Goal: Navigation & Orientation: Find specific page/section

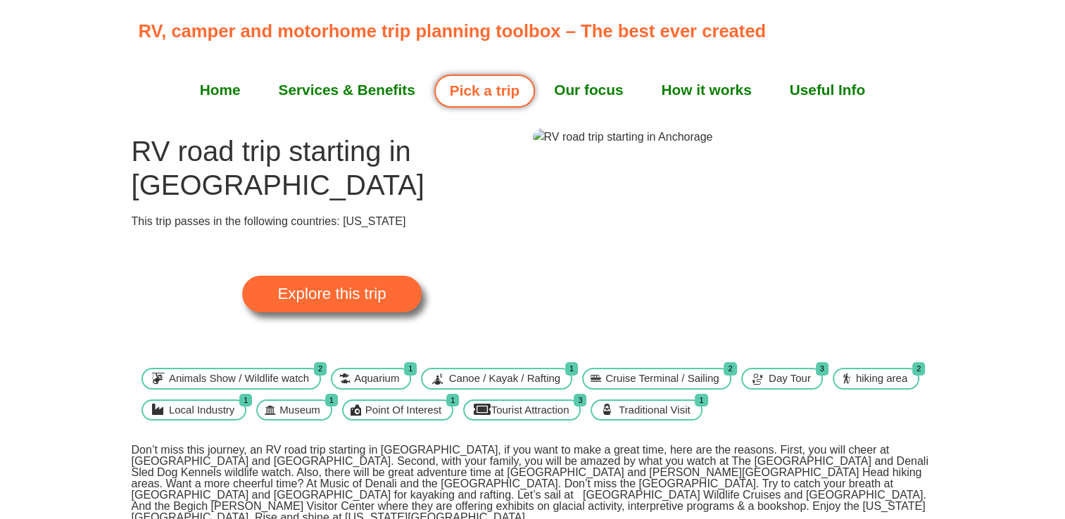
click at [467, 90] on link "Pick a trip" at bounding box center [484, 91] width 101 height 33
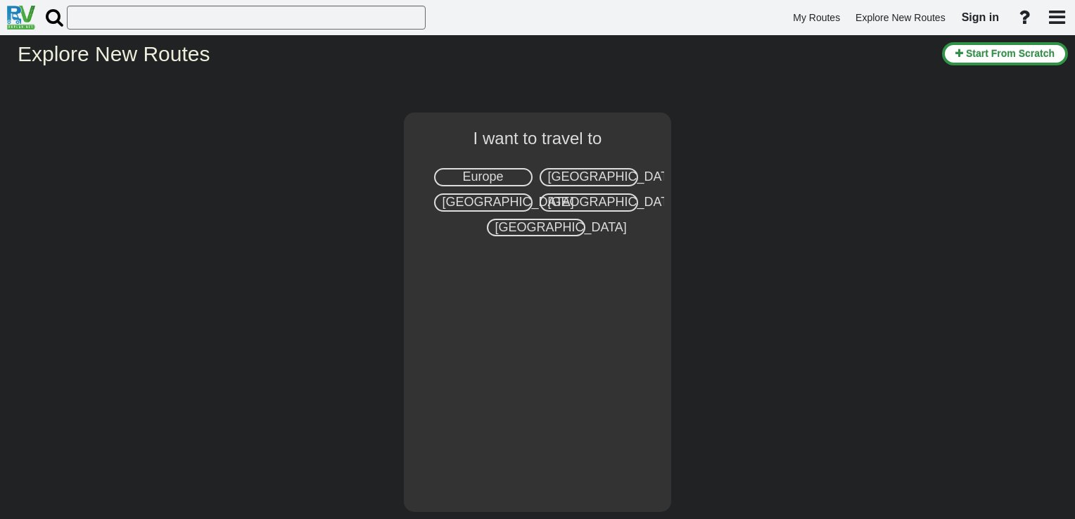
click at [564, 176] on span "[GEOGRAPHIC_DATA]" at bounding box center [614, 177] width 132 height 14
select select "number:2"
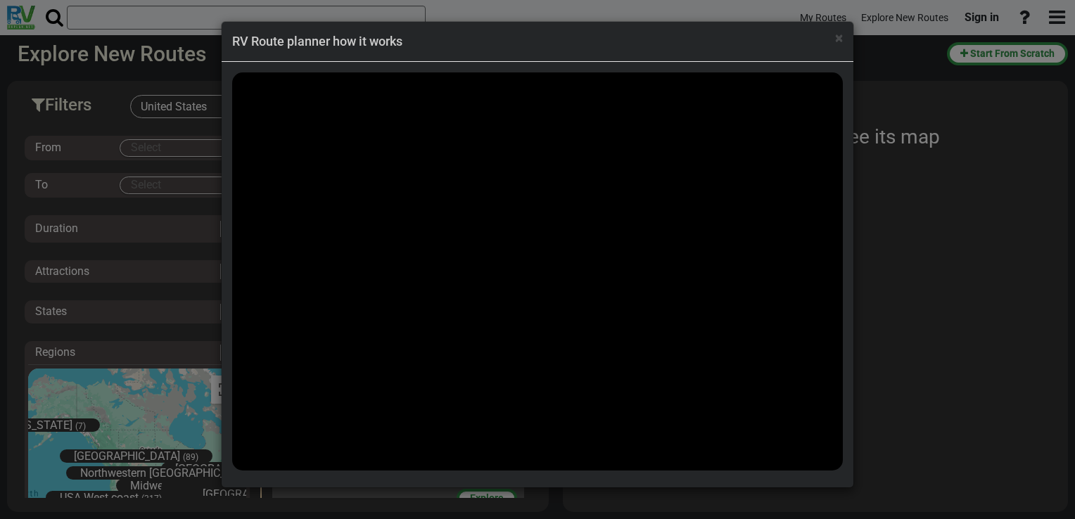
click at [130, 146] on div "× RV Route planner how it works" at bounding box center [537, 259] width 1075 height 519
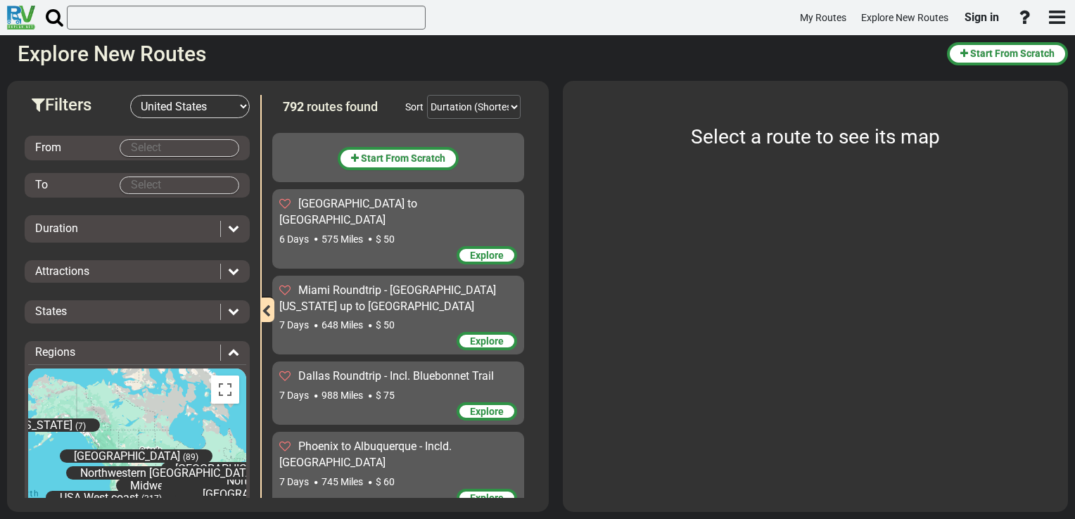
click at [137, 148] on body "My Routes Explore New Routes Sign in ×" at bounding box center [537, 259] width 1075 height 519
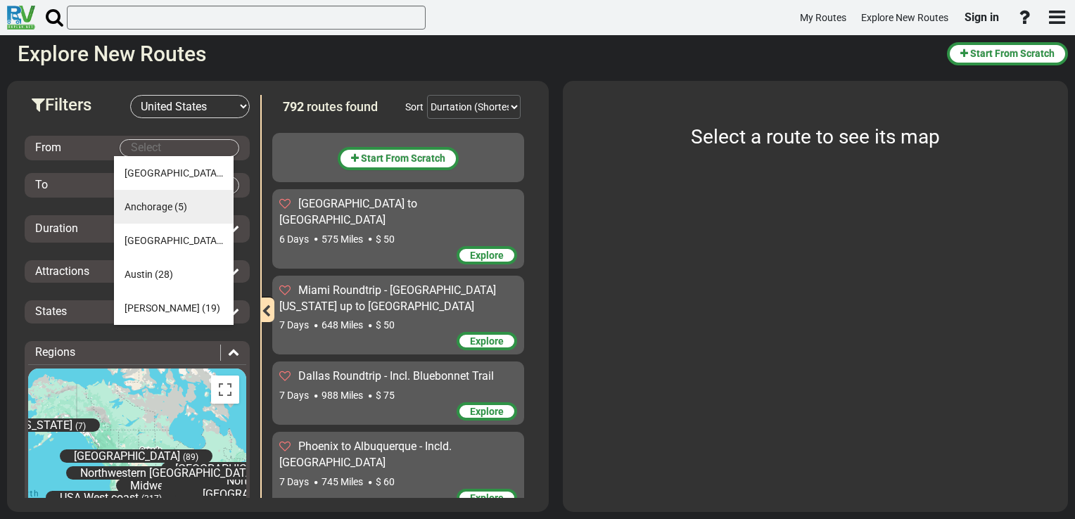
click at [139, 210] on span "Anchorage" at bounding box center [149, 206] width 48 height 11
type input "Anchorage"
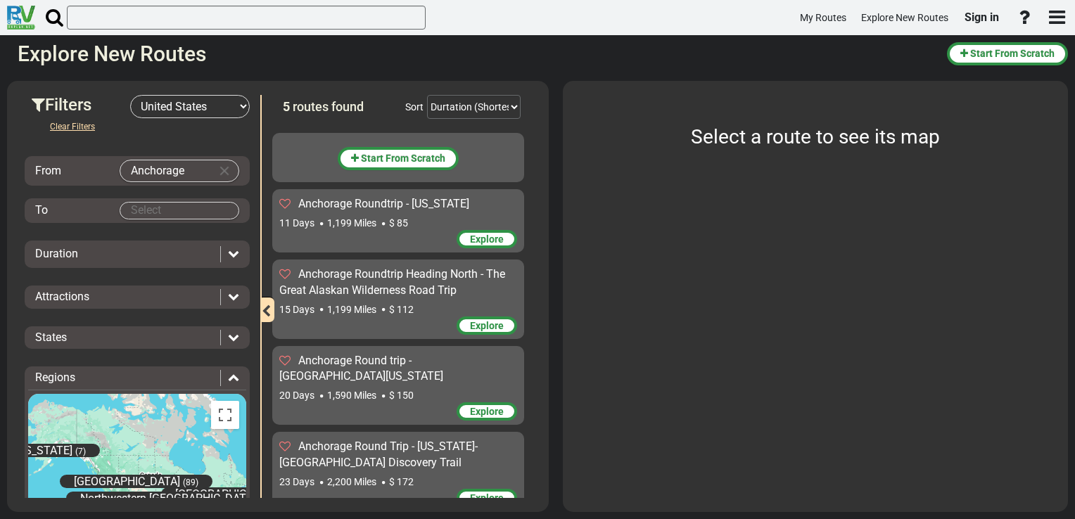
click at [143, 210] on body "My Routes Explore New Routes Sign in ×" at bounding box center [537, 259] width 1075 height 519
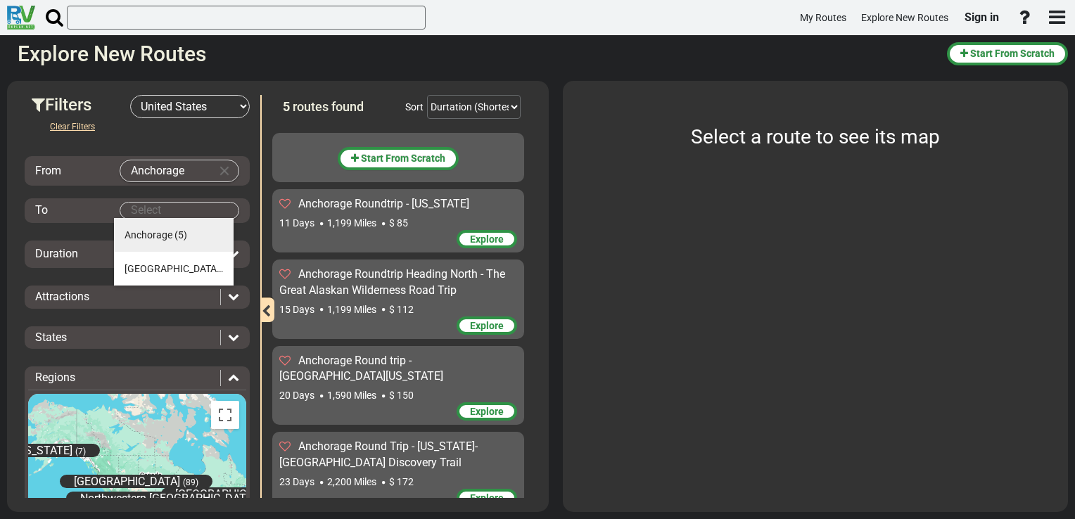
click at [146, 236] on span "Anchorage" at bounding box center [149, 234] width 48 height 11
type input "Anchorage"
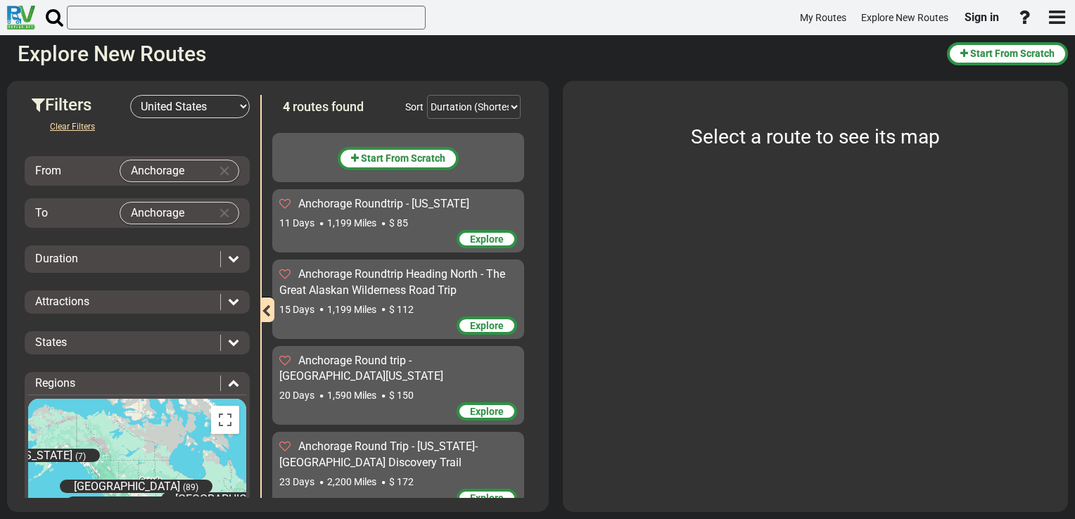
click at [157, 256] on div "Duration" at bounding box center [124, 259] width 178 height 16
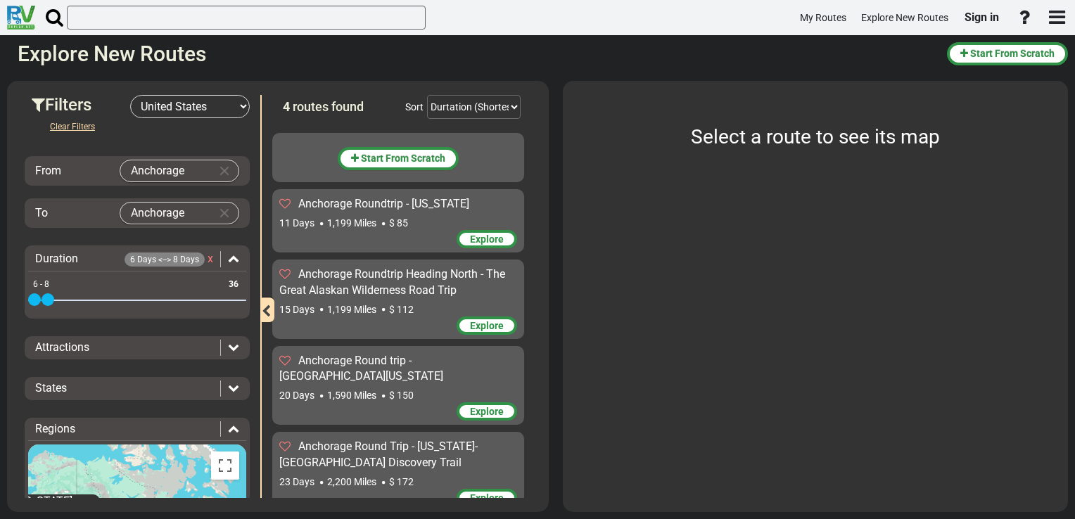
drag, startPoint x: 231, startPoint y: 300, endPoint x: 47, endPoint y: 303, distance: 184.4
click at [47, 303] on span at bounding box center [48, 299] width 13 height 13
